Goal: Task Accomplishment & Management: Manage account settings

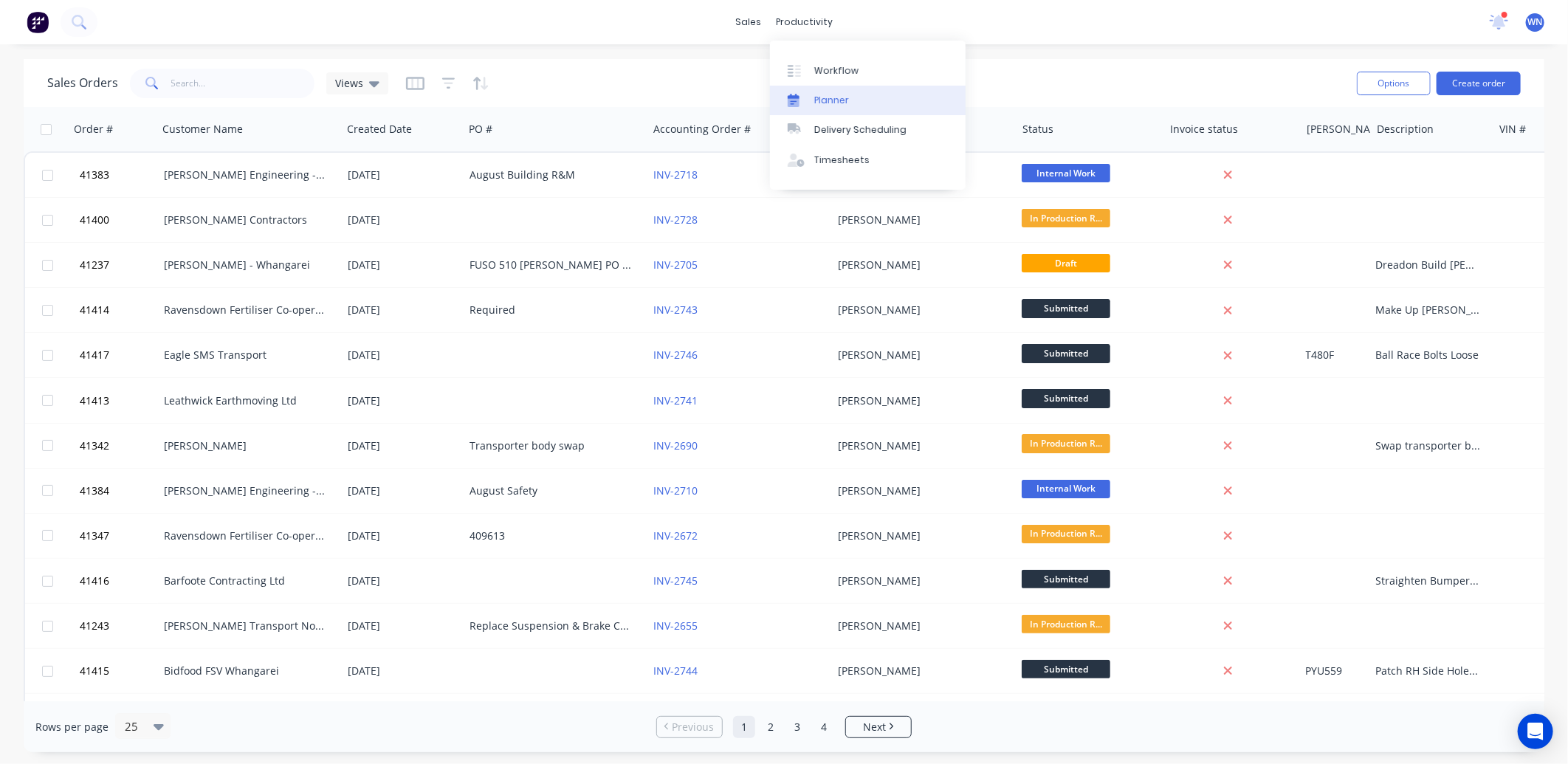
click at [842, 98] on div "Planner" at bounding box center [832, 101] width 35 height 13
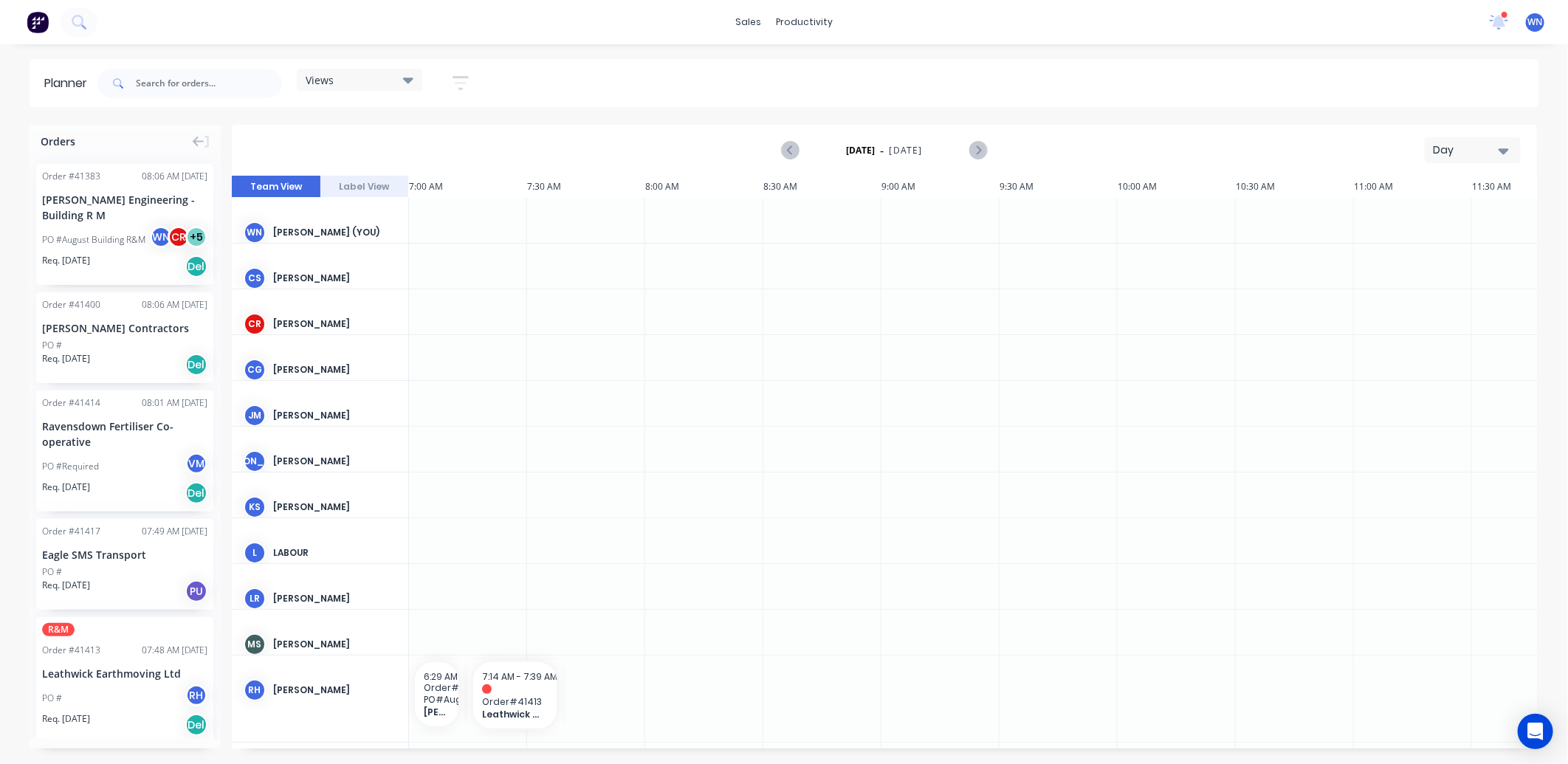
scroll to position [0, 237]
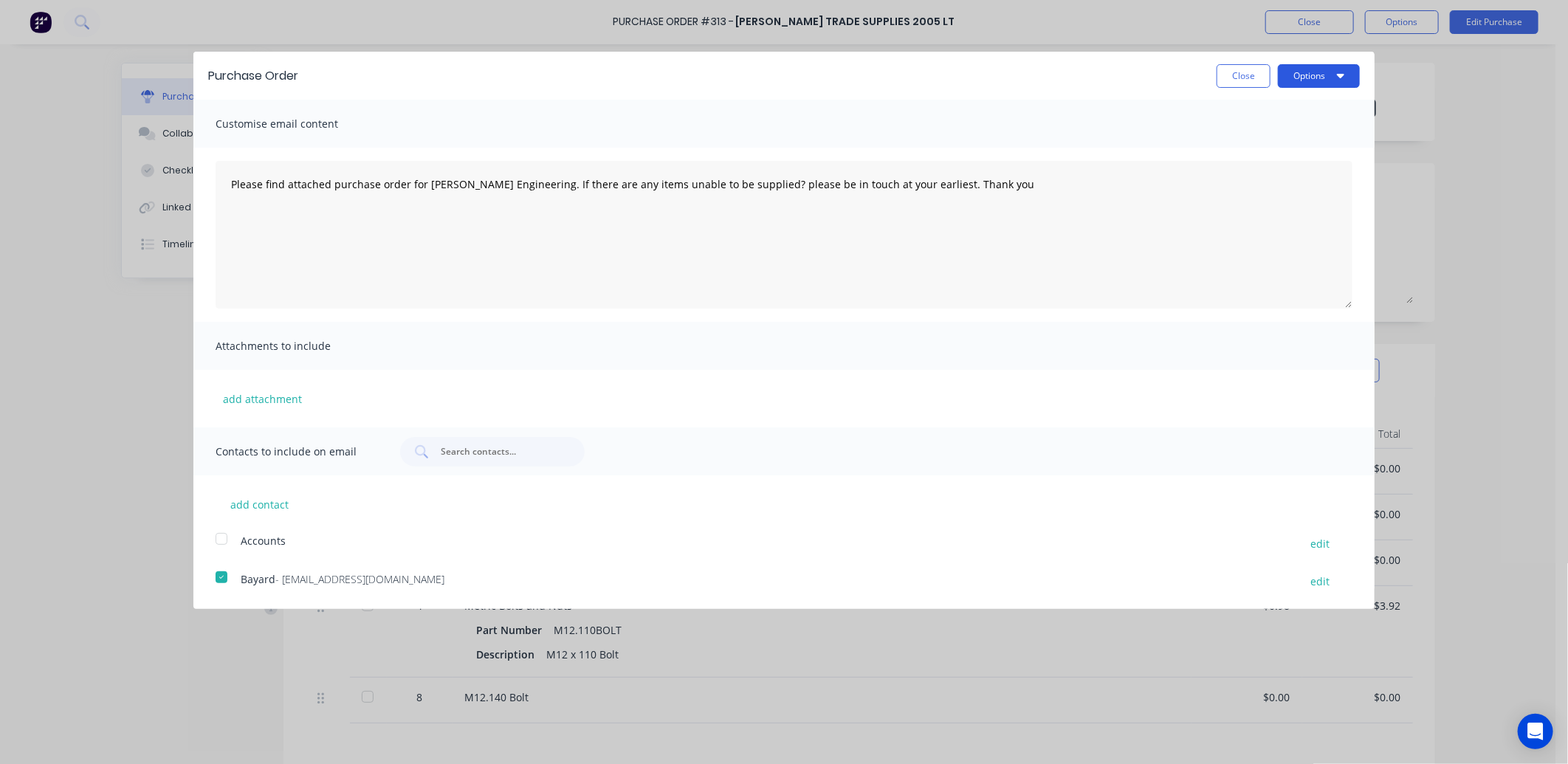
click at [1315, 69] on button "Options" at bounding box center [1319, 76] width 82 height 24
click at [1262, 140] on div "Email" at bounding box center [1289, 142] width 114 height 22
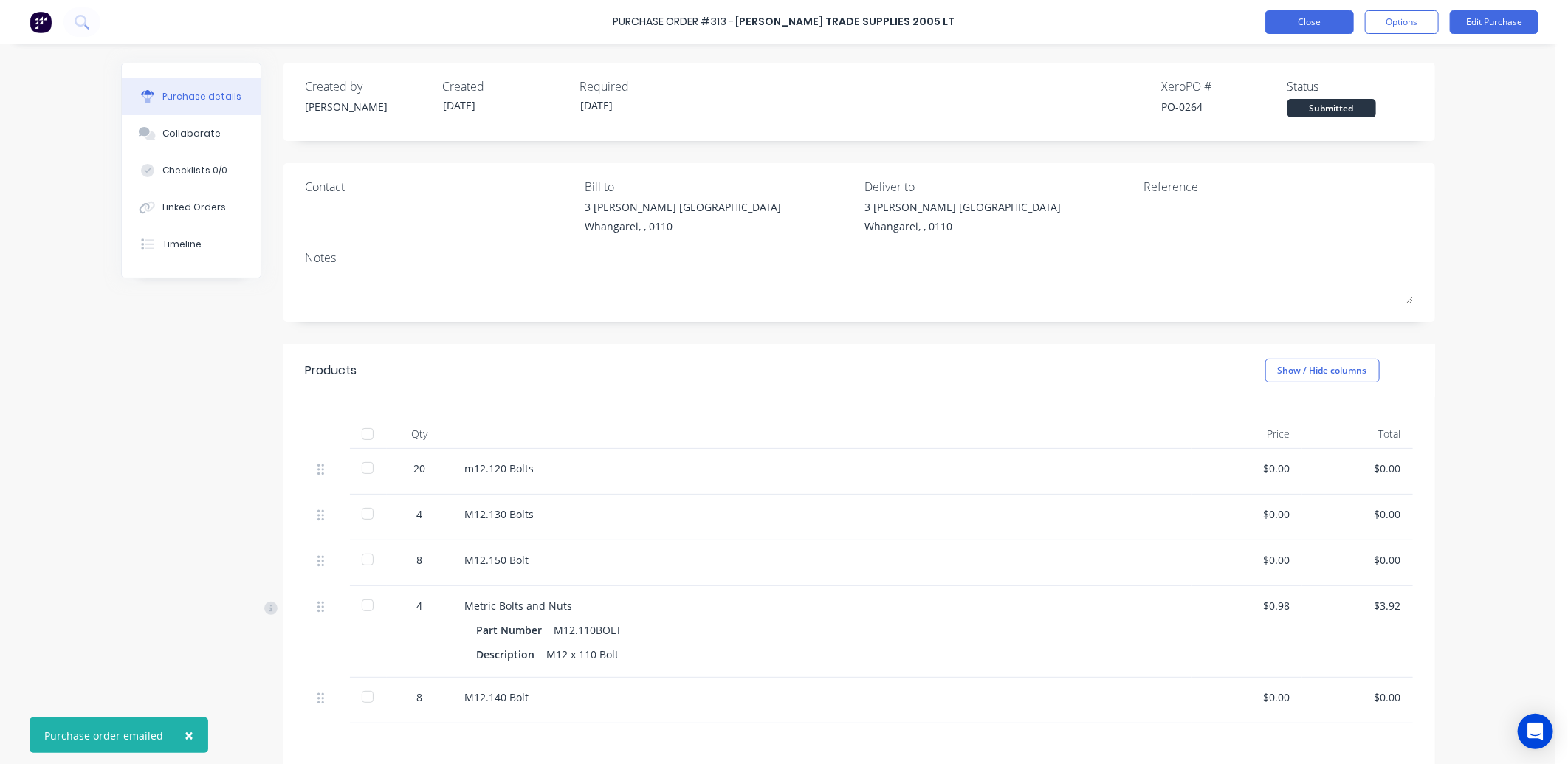
click at [1309, 21] on button "Close" at bounding box center [1309, 22] width 89 height 24
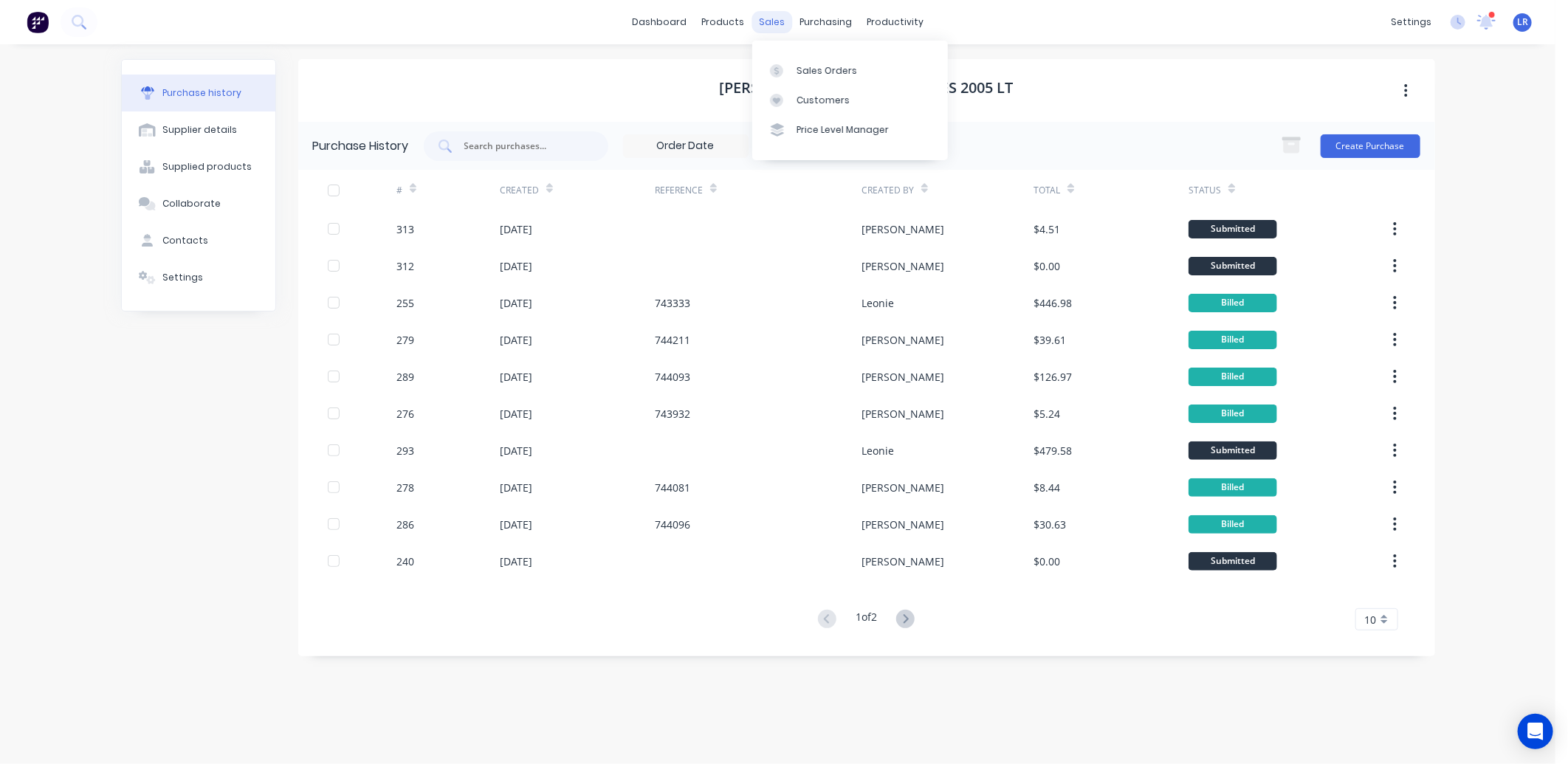
click at [770, 19] on div "sales" at bounding box center [771, 22] width 40 height 22
click at [803, 69] on div "Sales Orders" at bounding box center [826, 71] width 60 height 13
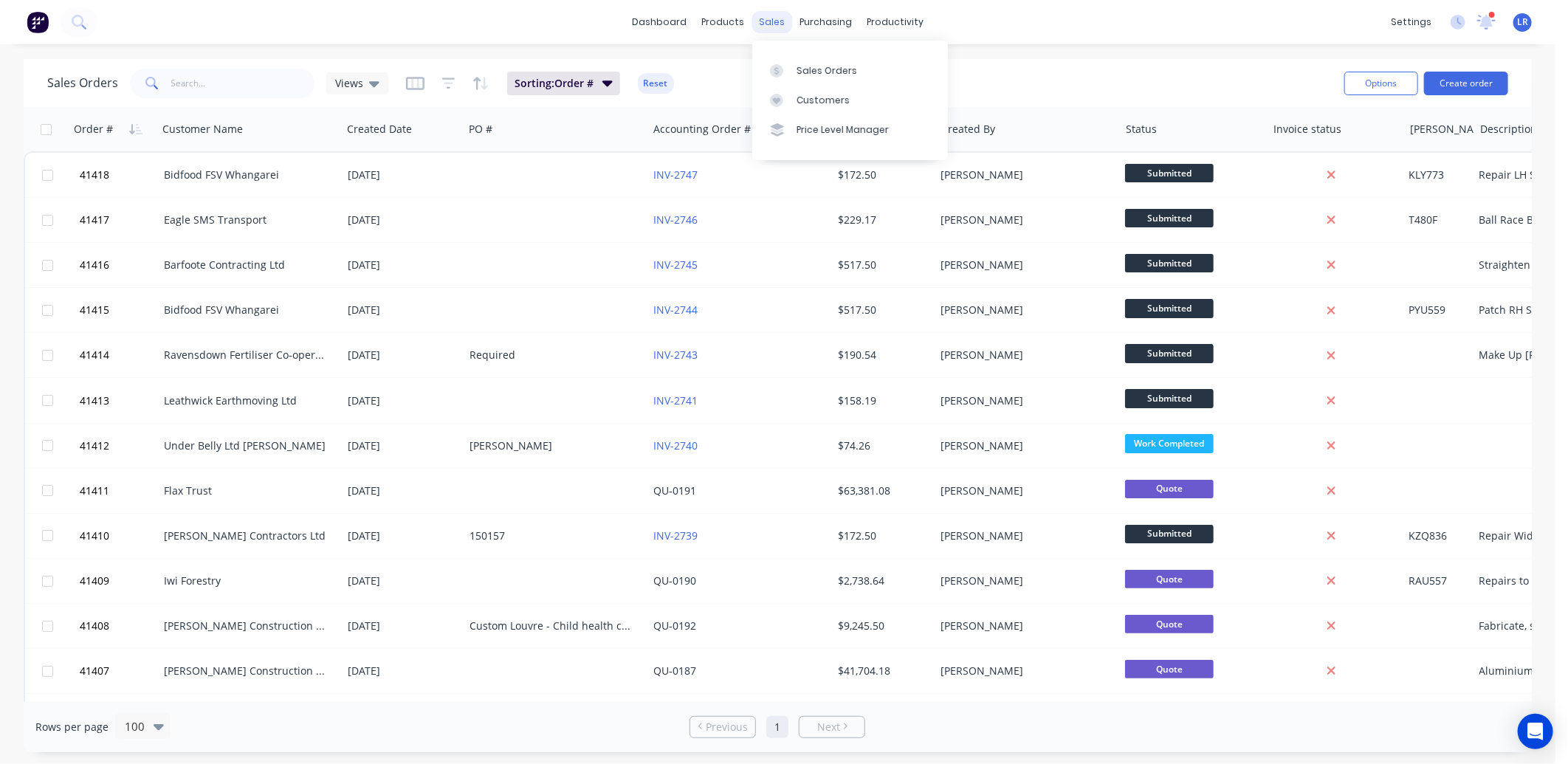
click at [777, 16] on div "sales" at bounding box center [771, 22] width 40 height 22
click at [820, 69] on div "Sales Orders" at bounding box center [826, 71] width 60 height 13
click at [1490, 20] on icon at bounding box center [1487, 21] width 13 height 12
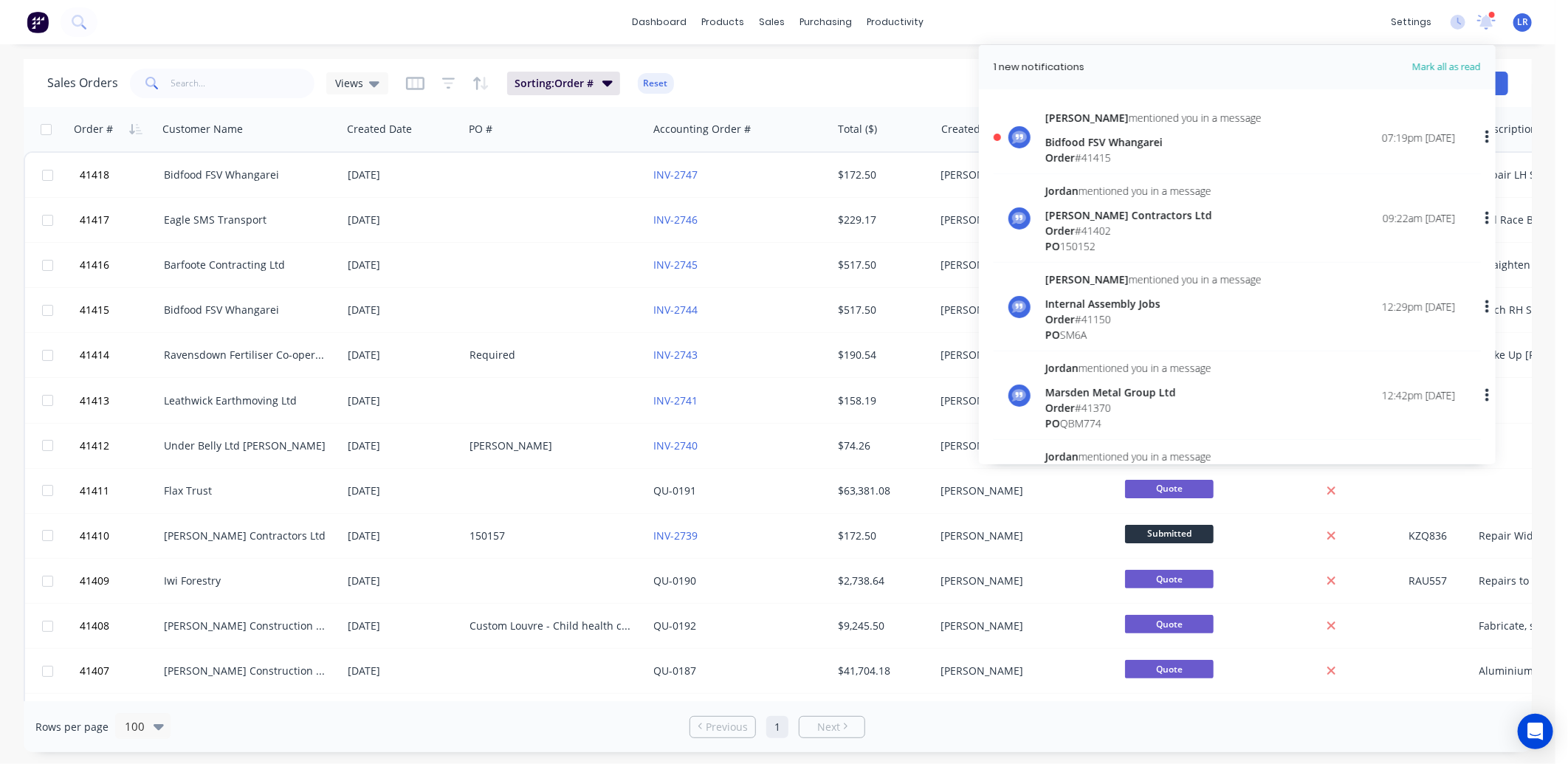
click at [1145, 152] on div "Order # 41415" at bounding box center [1154, 157] width 216 height 16
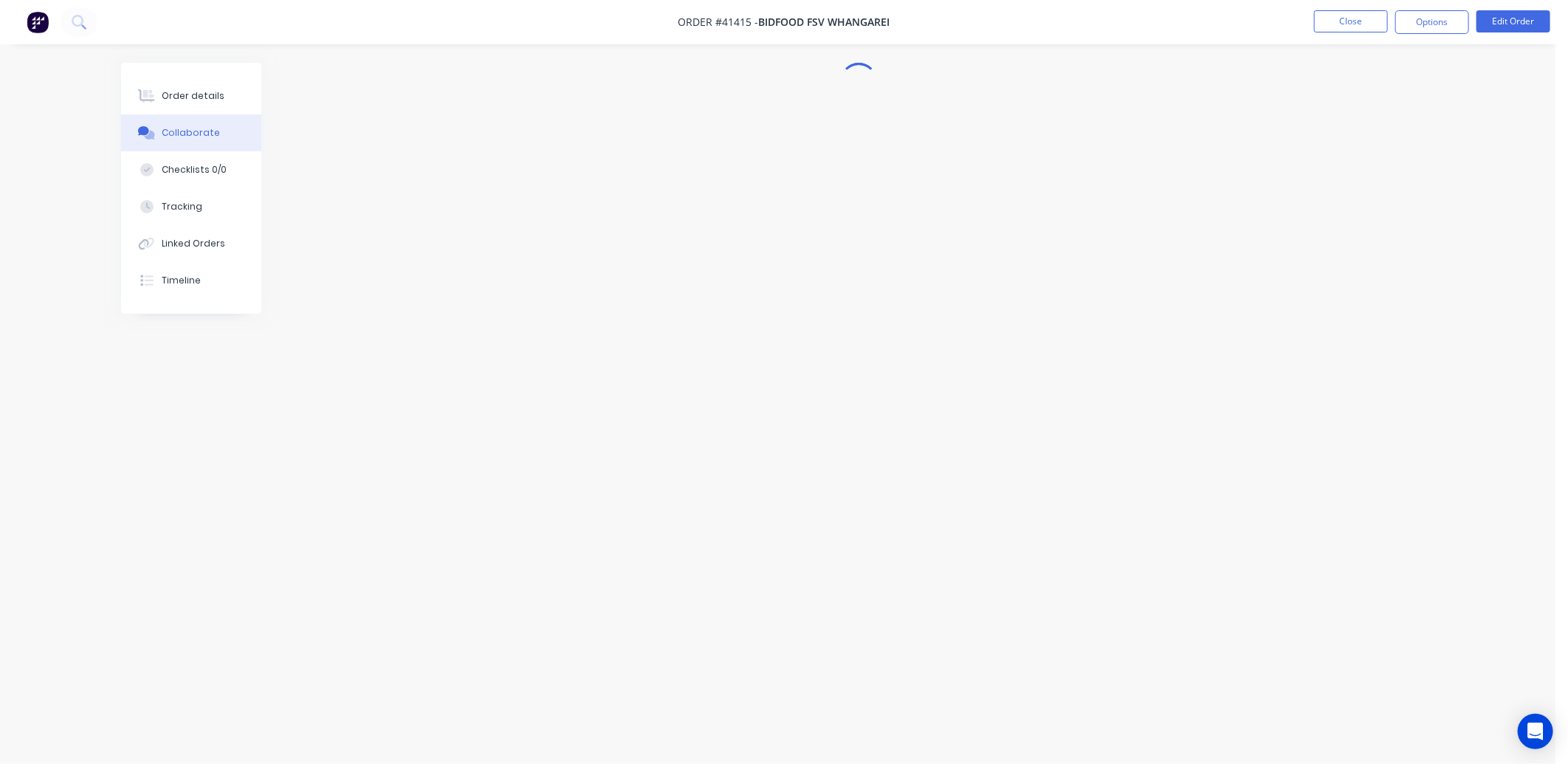
click at [792, 232] on div at bounding box center [777, 354] width 1314 height 583
click at [1354, 17] on button "Close" at bounding box center [1350, 22] width 74 height 22
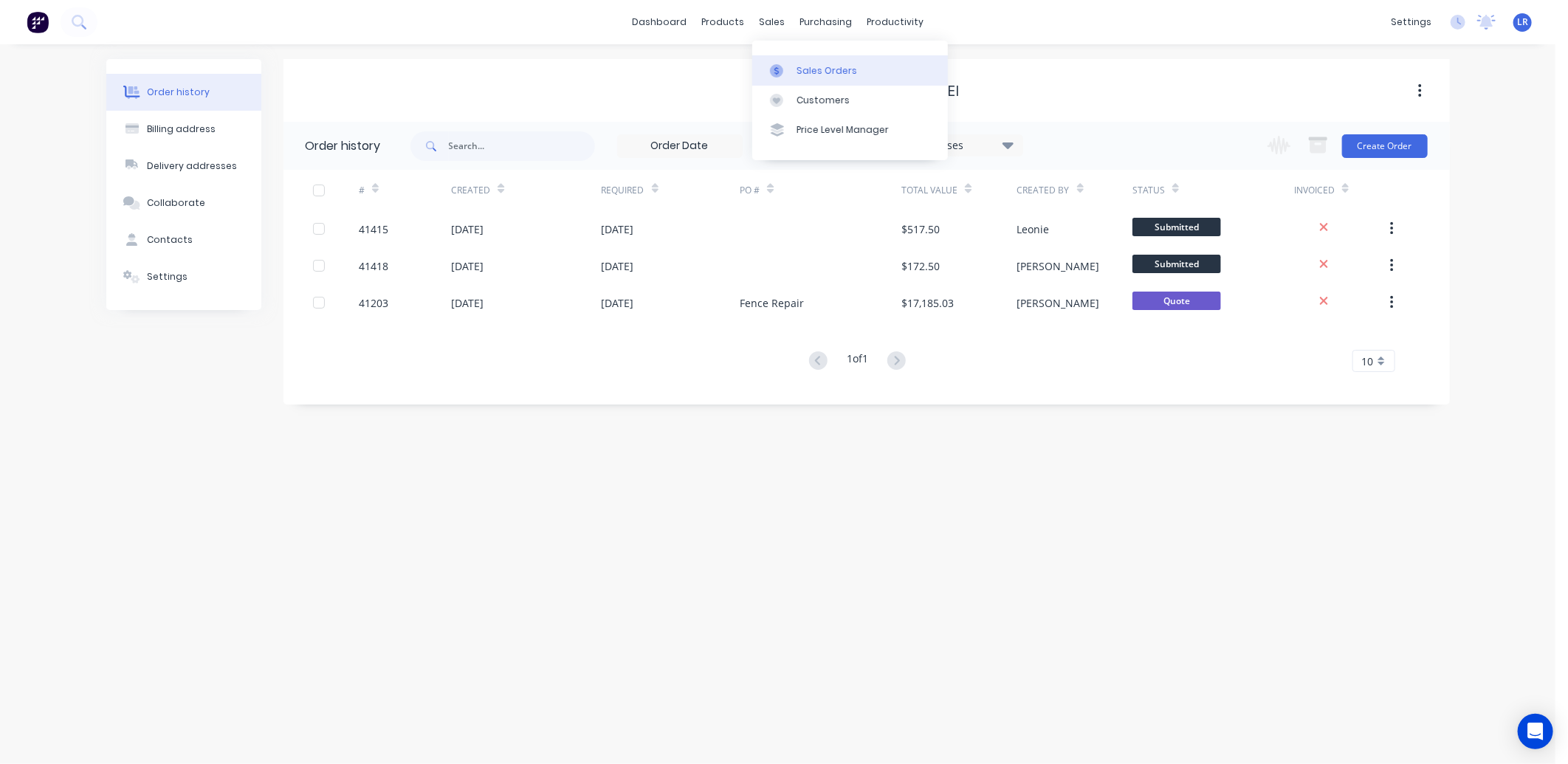
click at [834, 69] on div "Sales Orders" at bounding box center [826, 71] width 60 height 13
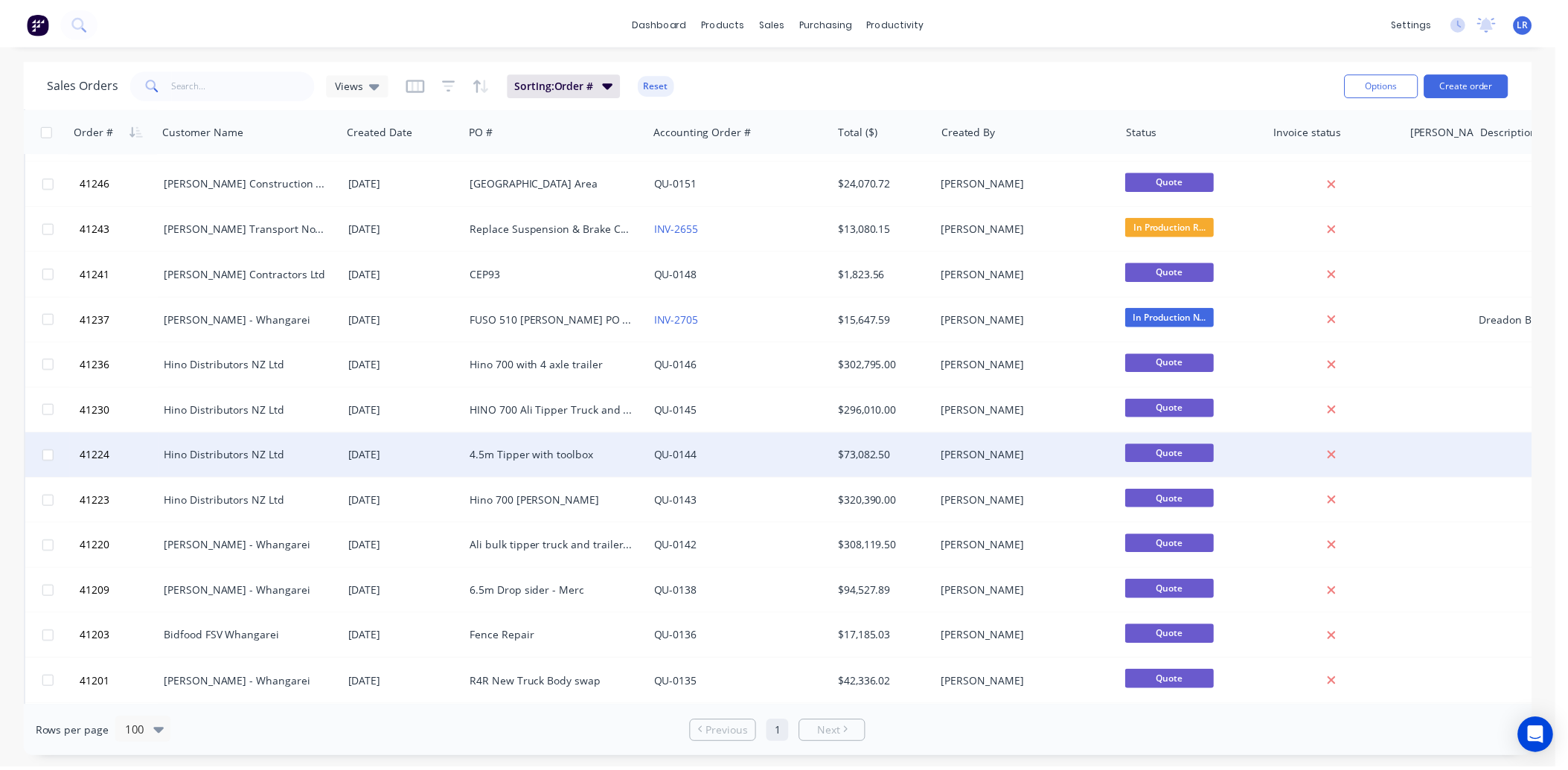
scroll to position [2977, 0]
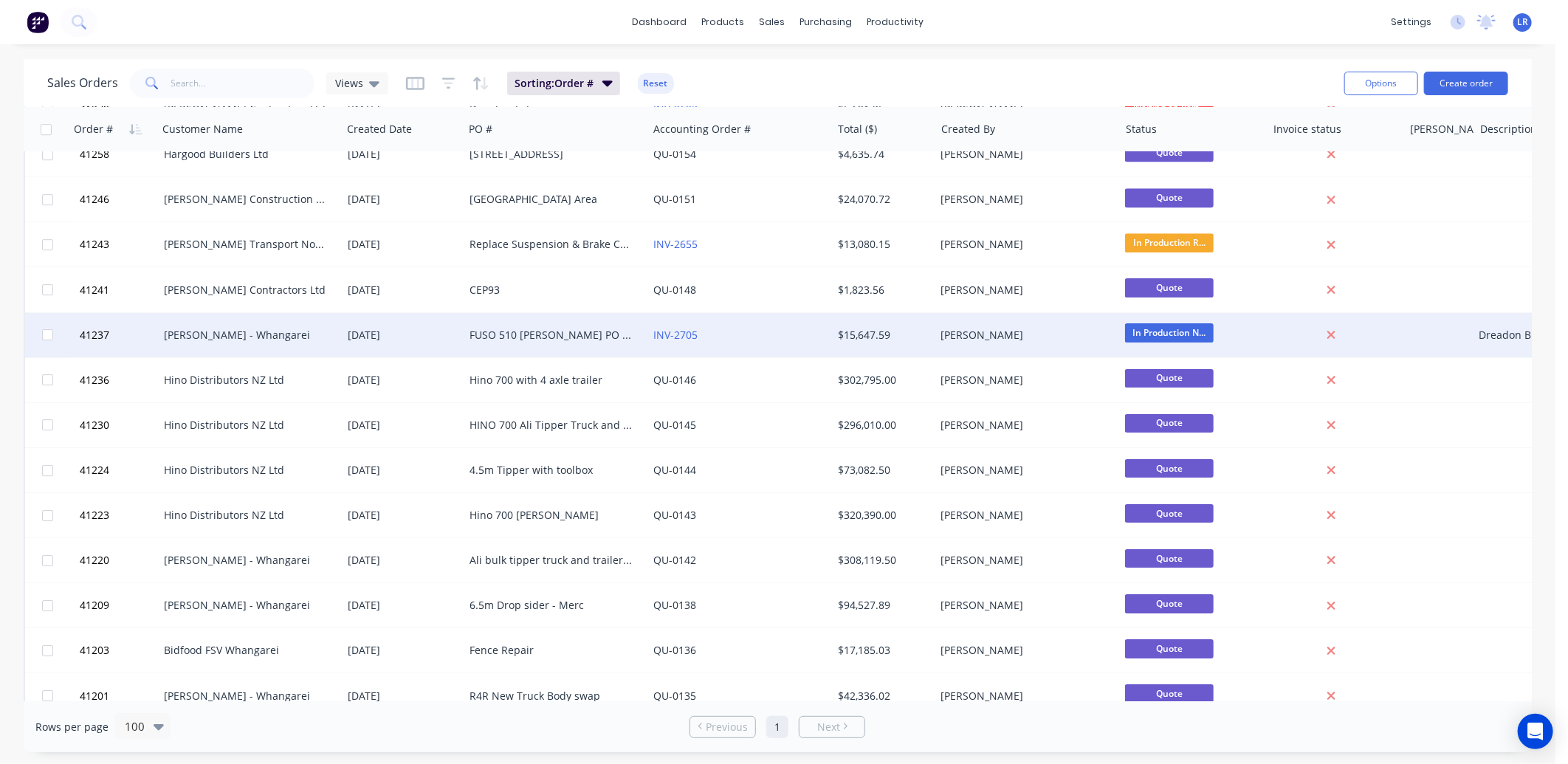
click at [248, 323] on div "[PERSON_NAME] - Whangarei" at bounding box center [250, 335] width 184 height 44
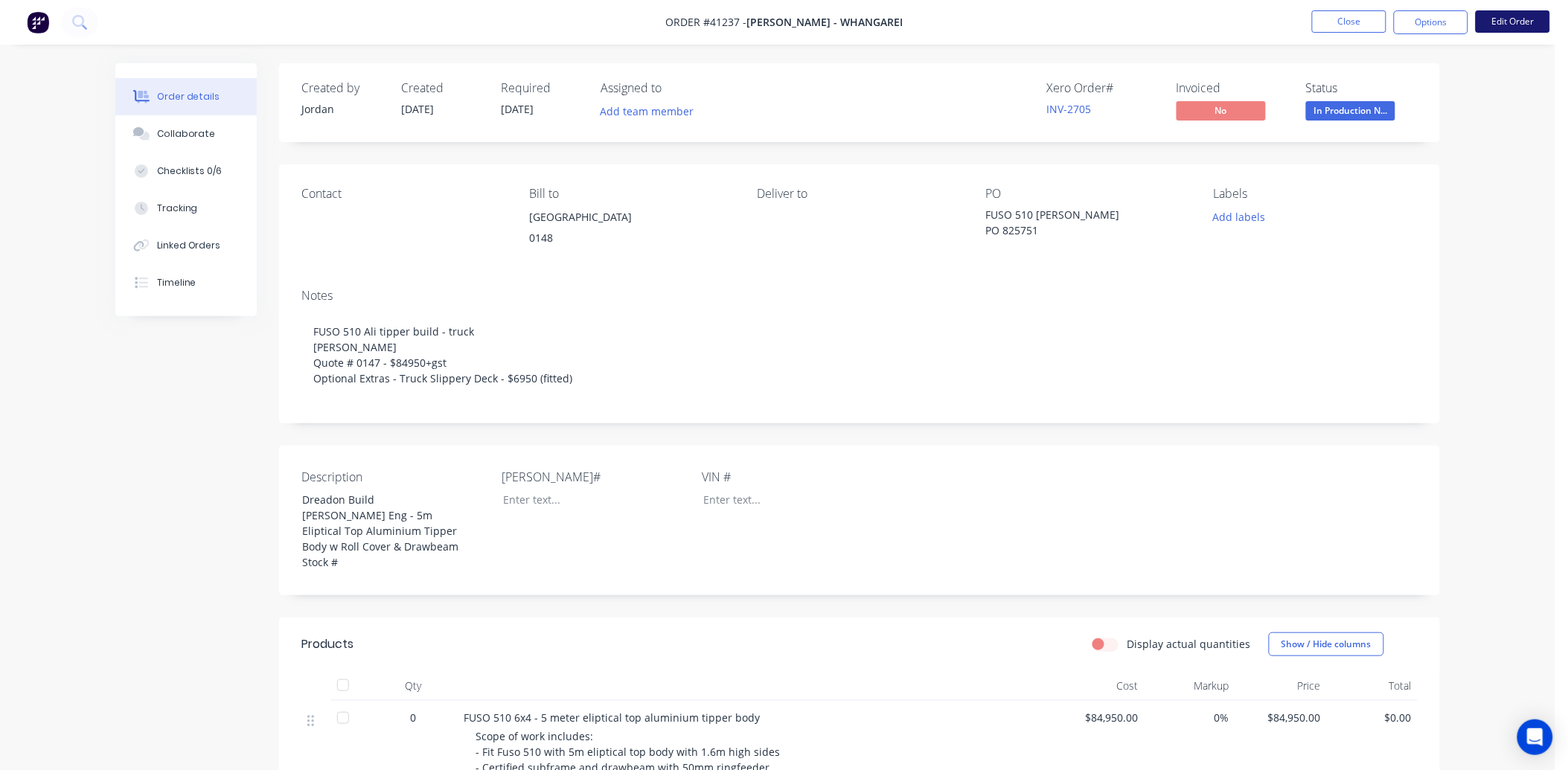
click at [1518, 20] on button "Edit Order" at bounding box center [1512, 22] width 74 height 23
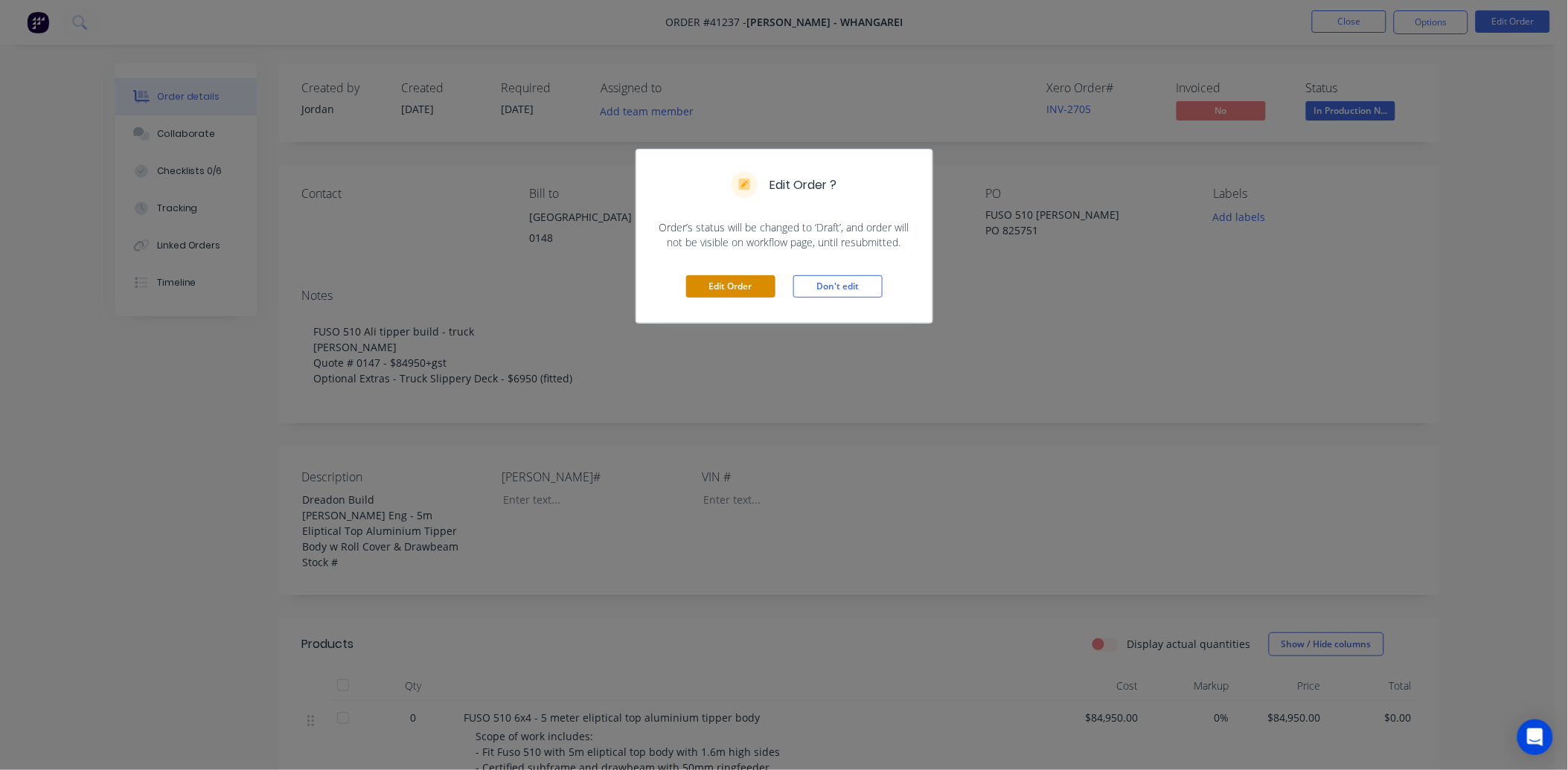
click at [707, 285] on button "Edit Order" at bounding box center [730, 287] width 89 height 23
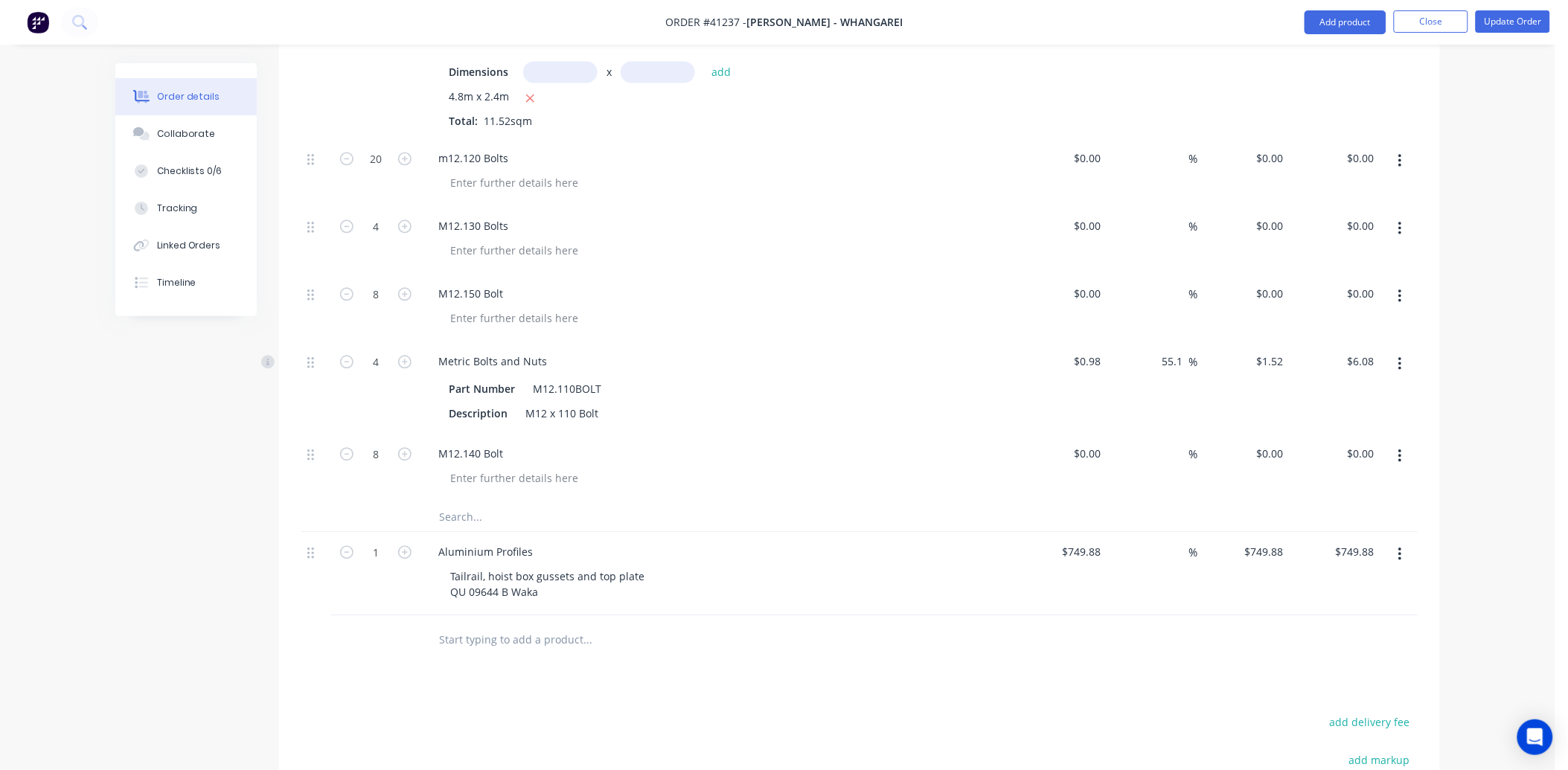
scroll to position [5210, 0]
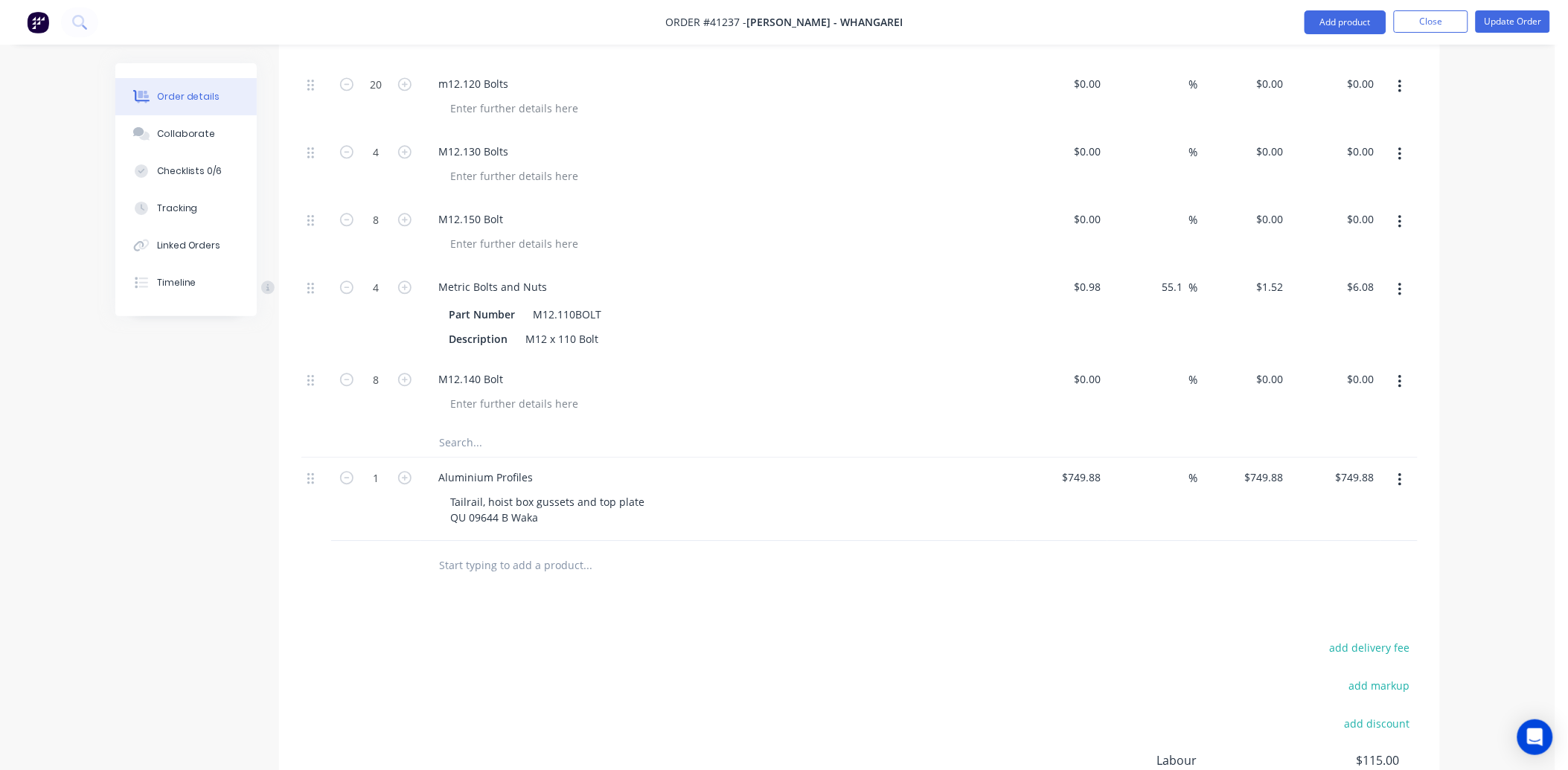
click at [455, 457] on input "text" at bounding box center [587, 442] width 298 height 30
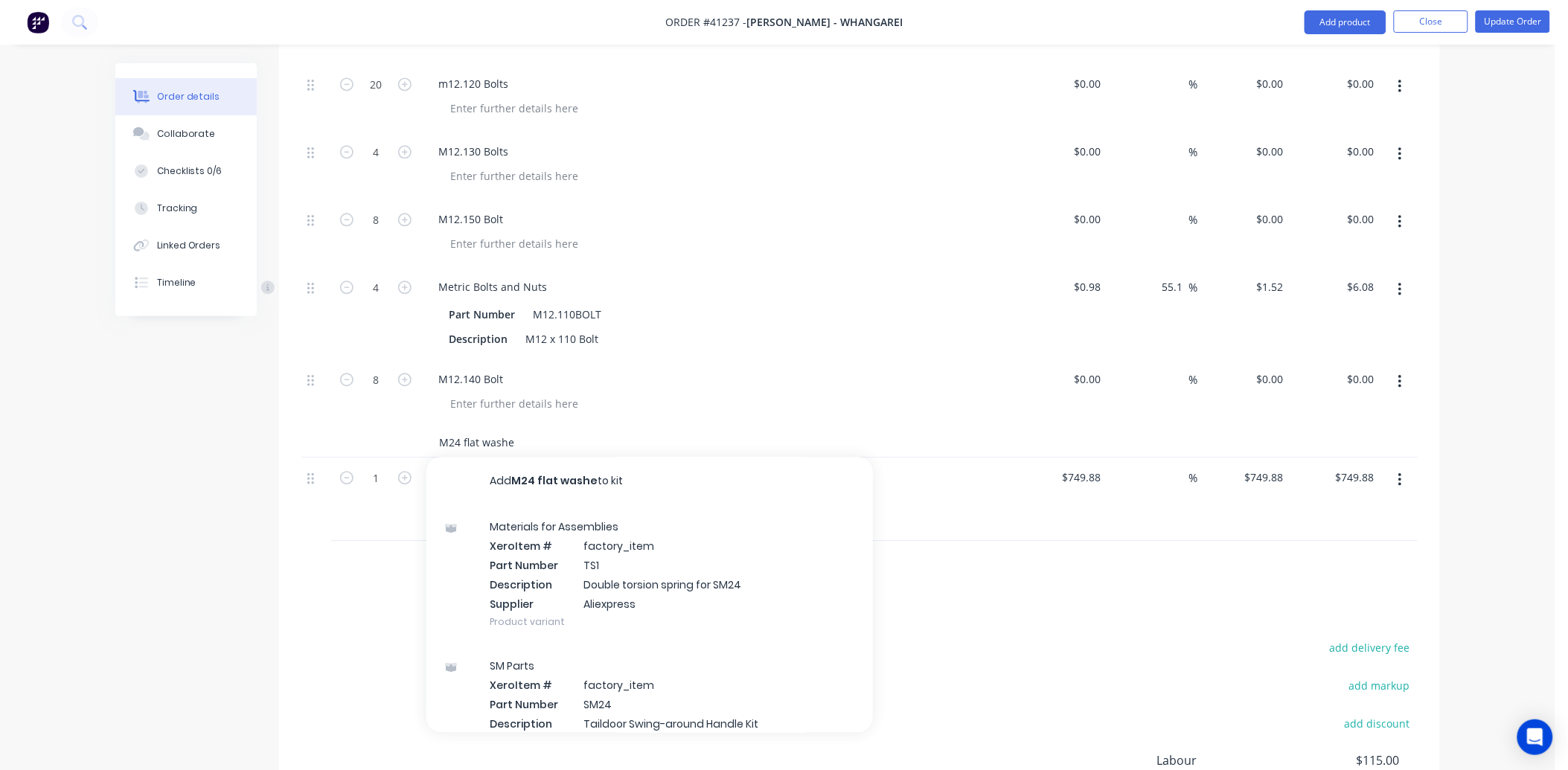
type input "M24 flat washer"
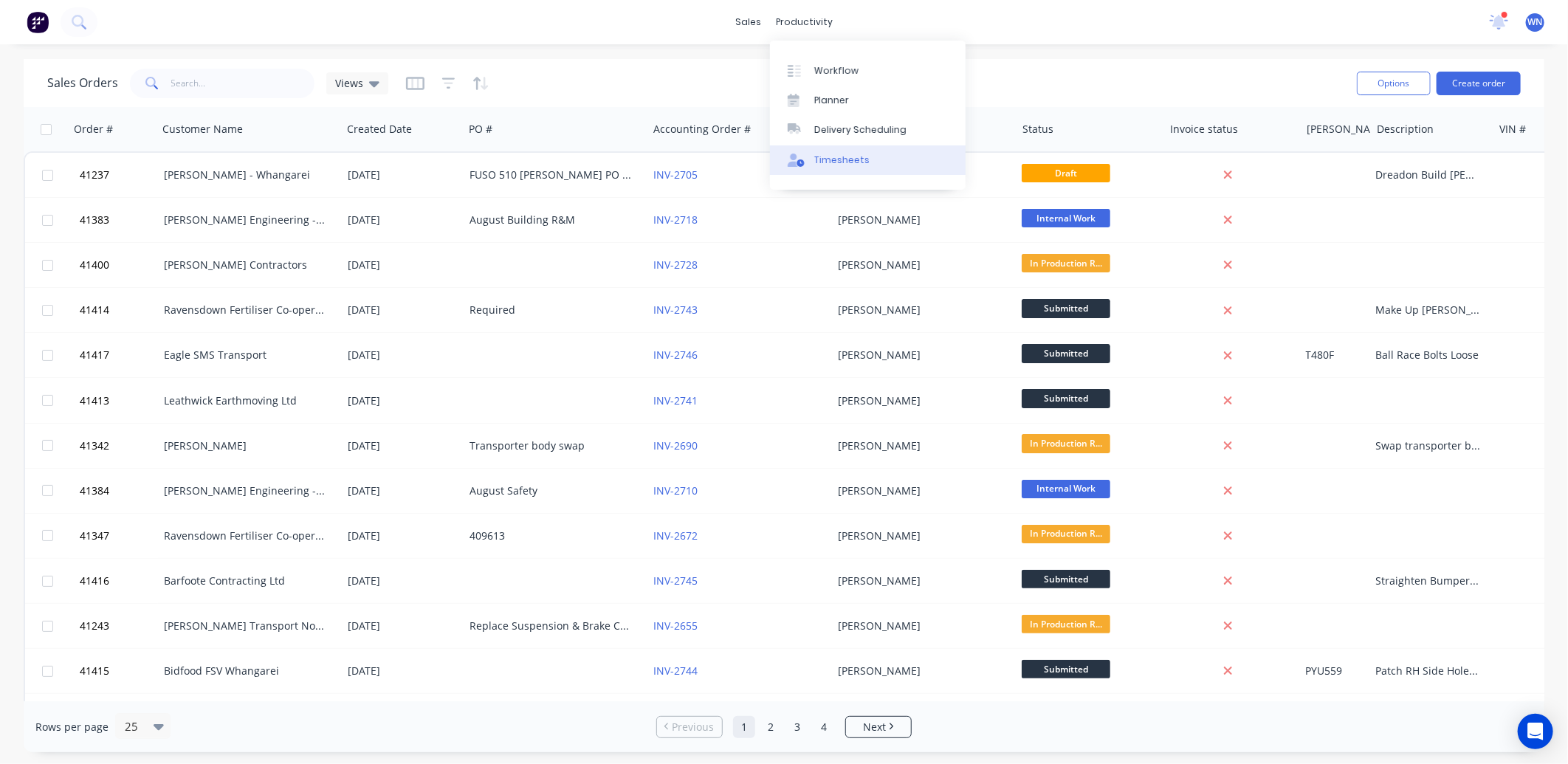
click at [834, 154] on div "Timesheets" at bounding box center [842, 160] width 55 height 13
click at [844, 154] on div "Timesheets" at bounding box center [842, 160] width 55 height 13
click at [838, 156] on div "Timesheets" at bounding box center [842, 160] width 55 height 13
click at [1534, 17] on span "WN" at bounding box center [1536, 22] width 15 height 13
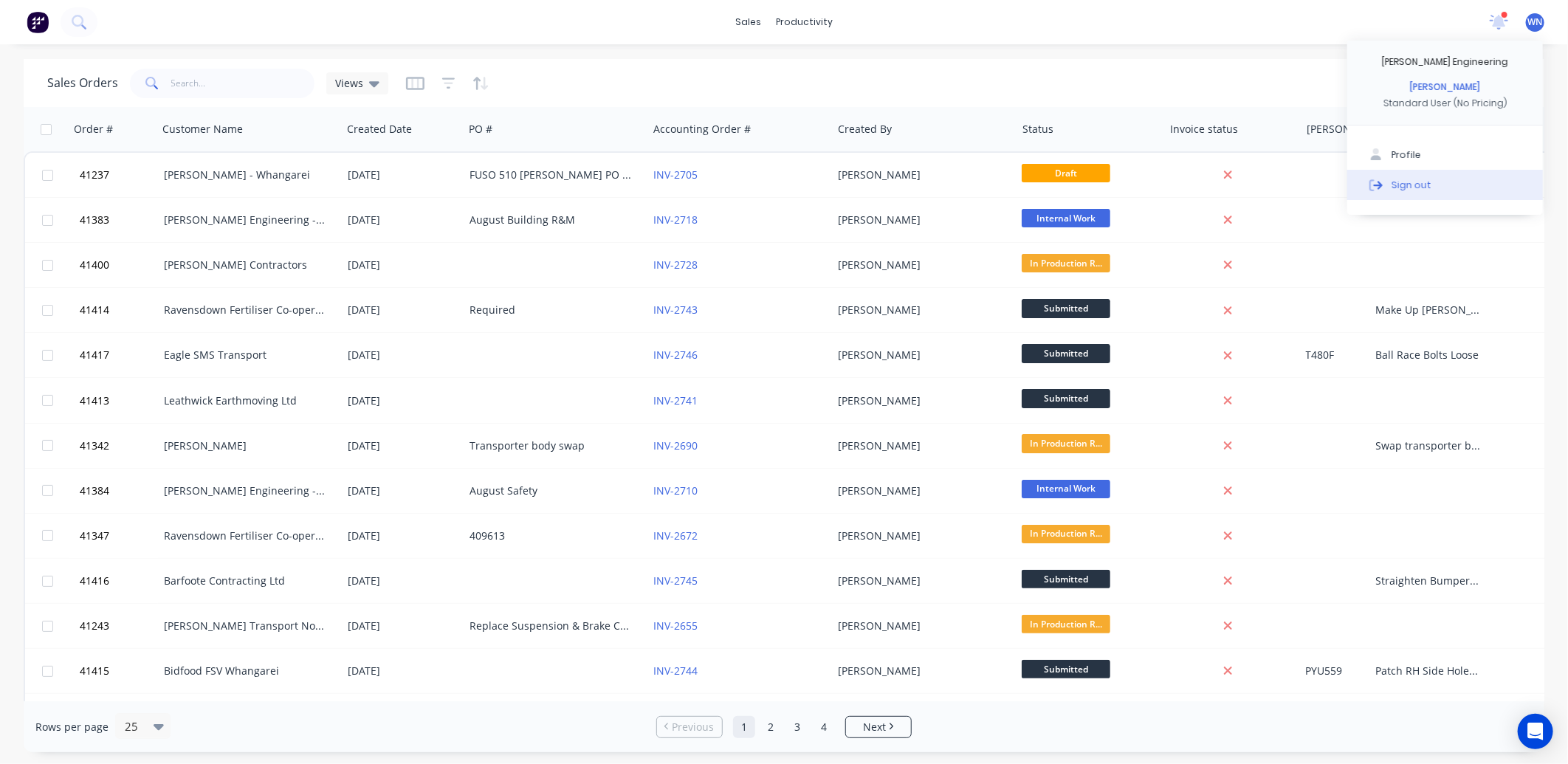
click at [1417, 180] on div "Sign out" at bounding box center [1411, 185] width 39 height 13
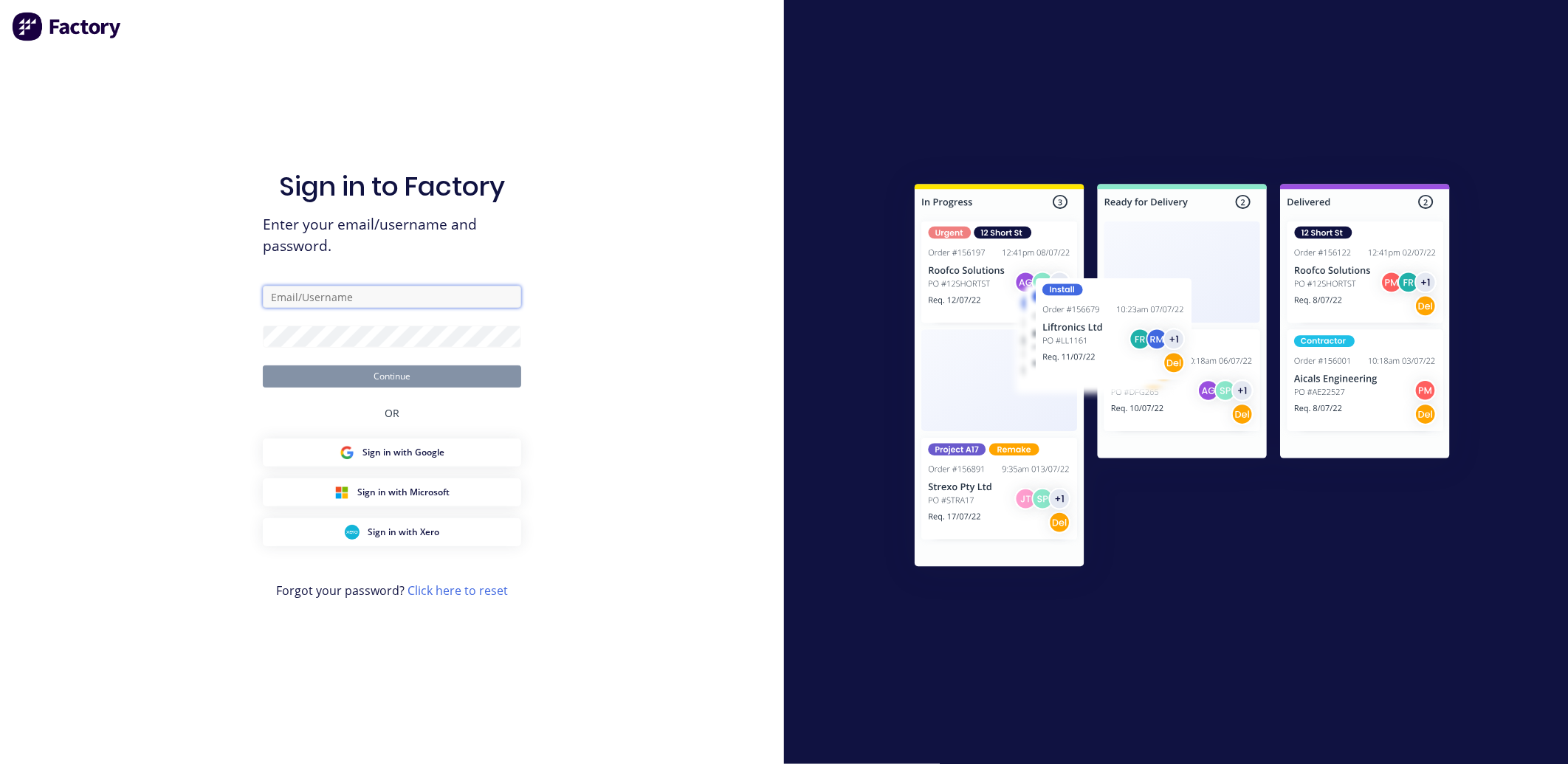
type input "[EMAIL_ADDRESS][DOMAIN_NAME]"
click at [379, 371] on button "Continue" at bounding box center [392, 376] width 259 height 22
